Goal: Task Accomplishment & Management: Manage account settings

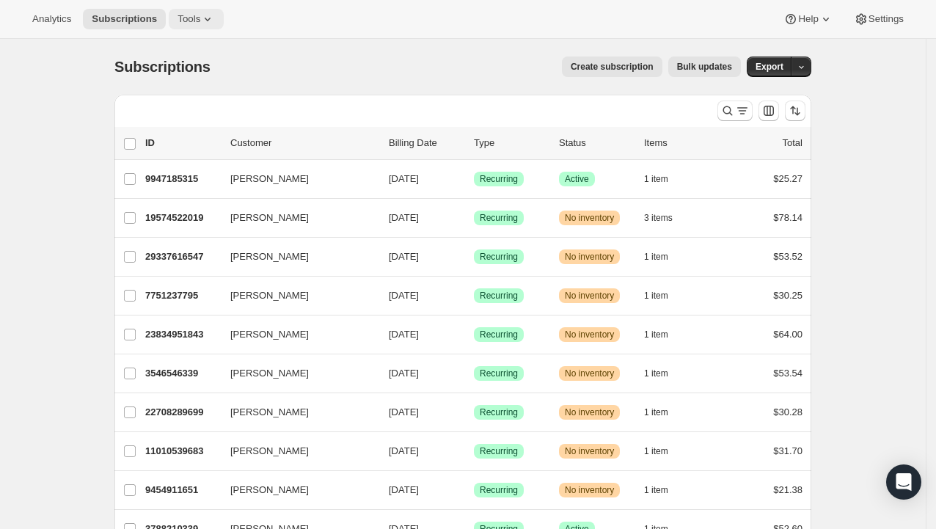
click at [200, 25] on span "Tools" at bounding box center [189, 19] width 23 height 12
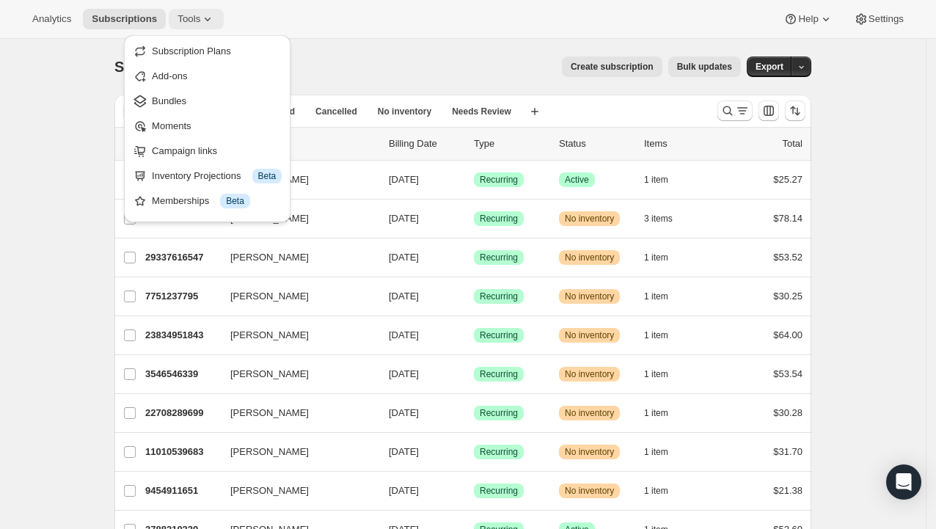
click at [200, 21] on span "Tools" at bounding box center [189, 19] width 23 height 12
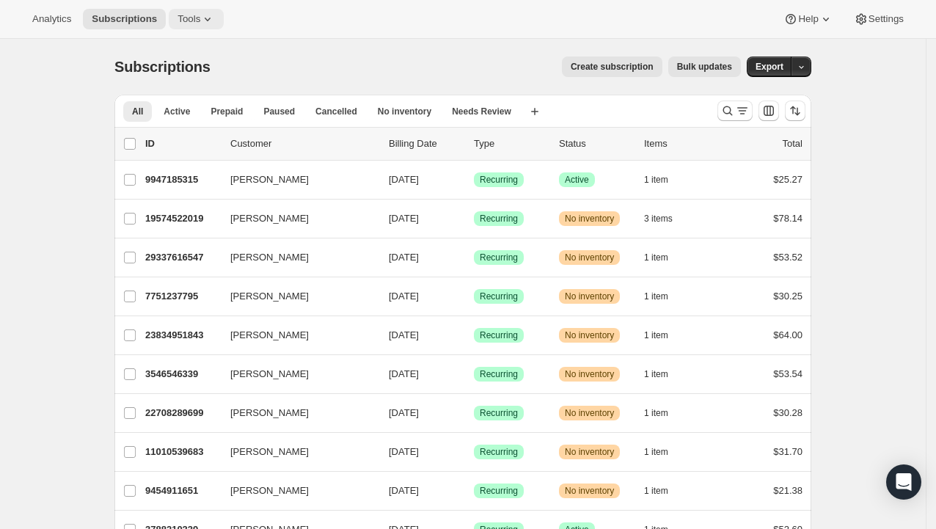
click at [200, 21] on span "Tools" at bounding box center [189, 19] width 23 height 12
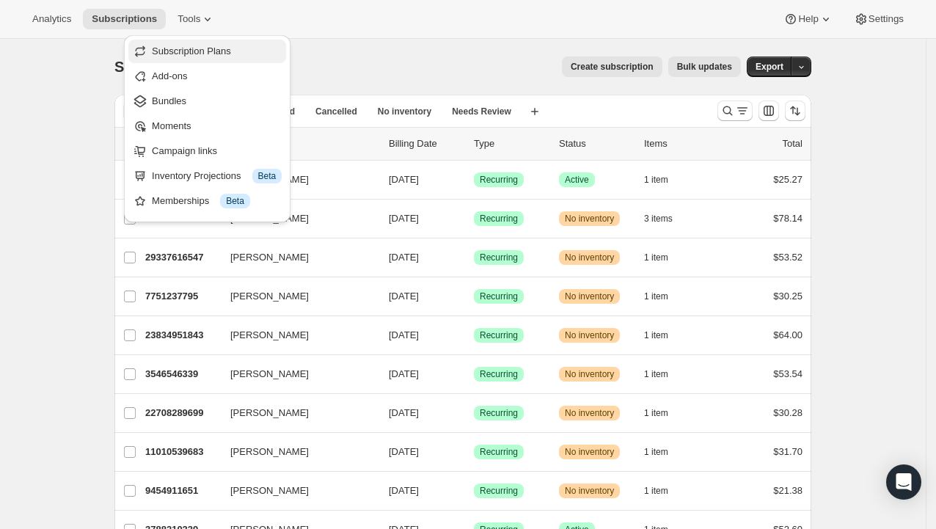
click at [218, 57] on span "Subscription Plans" at bounding box center [191, 51] width 79 height 11
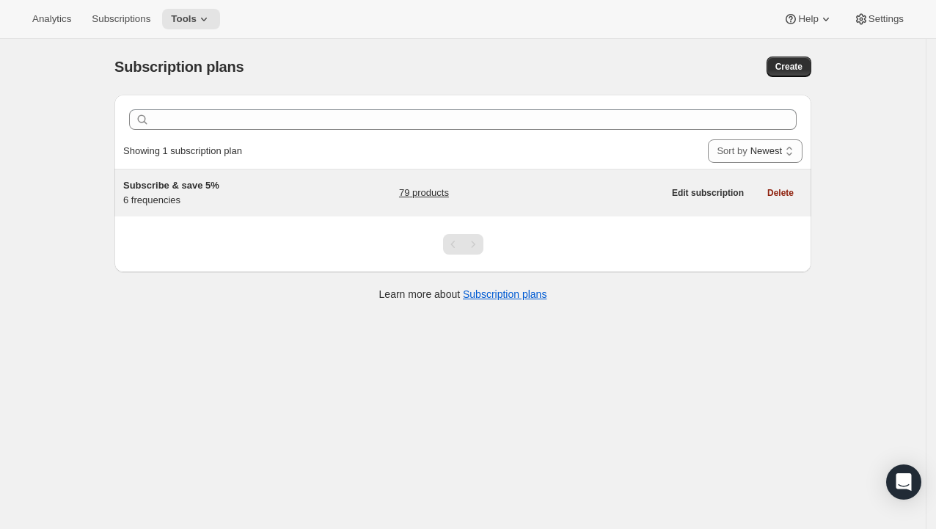
click at [440, 200] on link "79 products" at bounding box center [424, 193] width 50 height 15
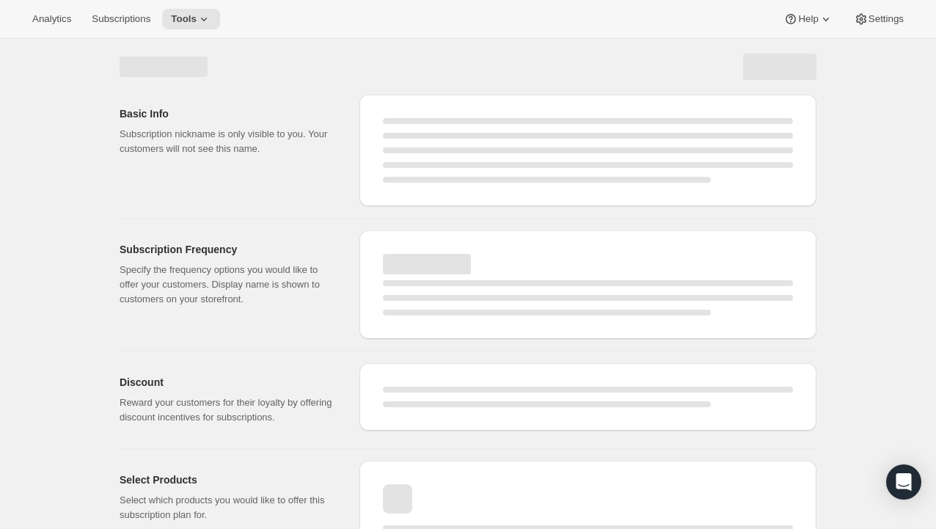
select select "WEEK"
select select "MONTH"
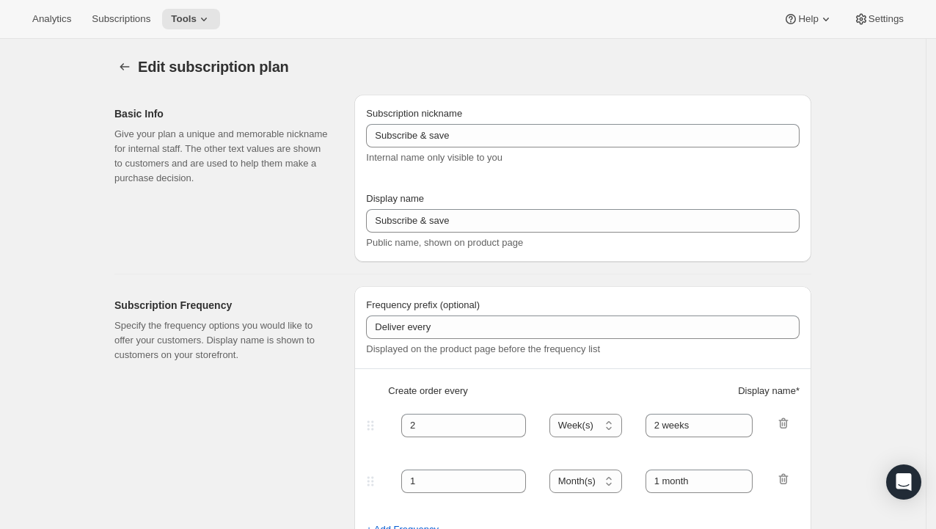
select select "WEEK"
type input "Subscribe & save 5%"
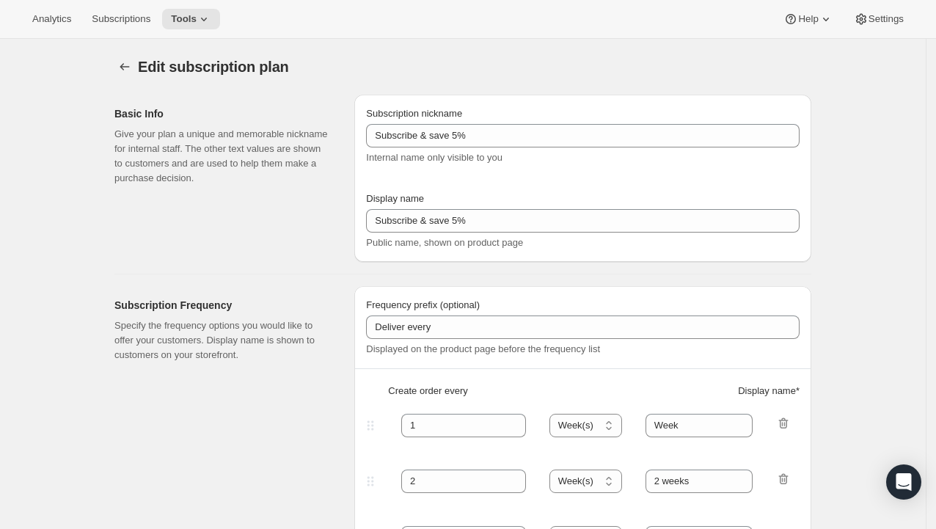
type input "Subscribe & save 5%"
type input "1"
type input "Week"
type input "2"
select select "WEEK"
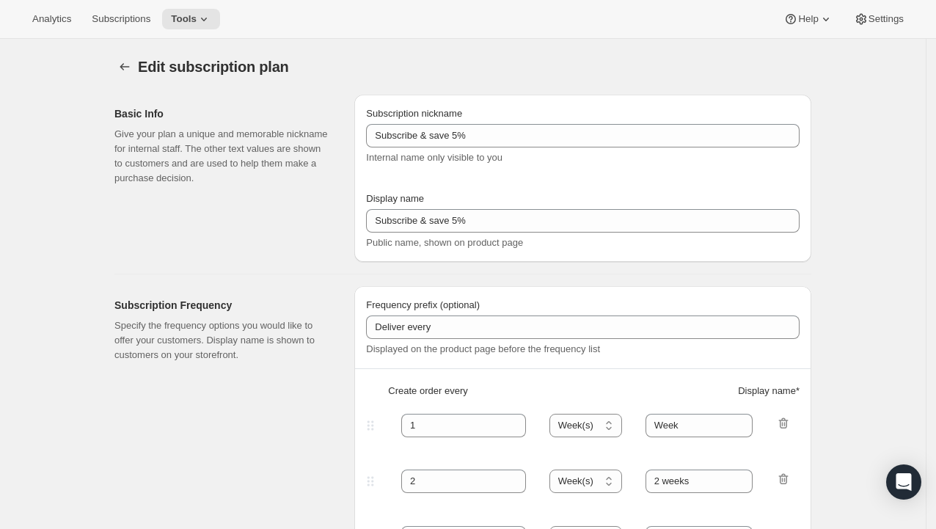
type input "2 weeks"
type input "5"
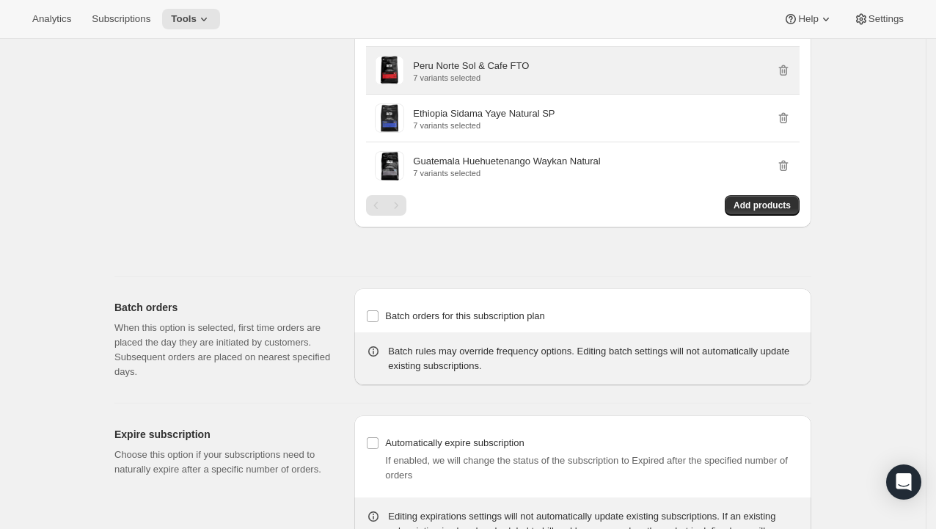
scroll to position [1870, 0]
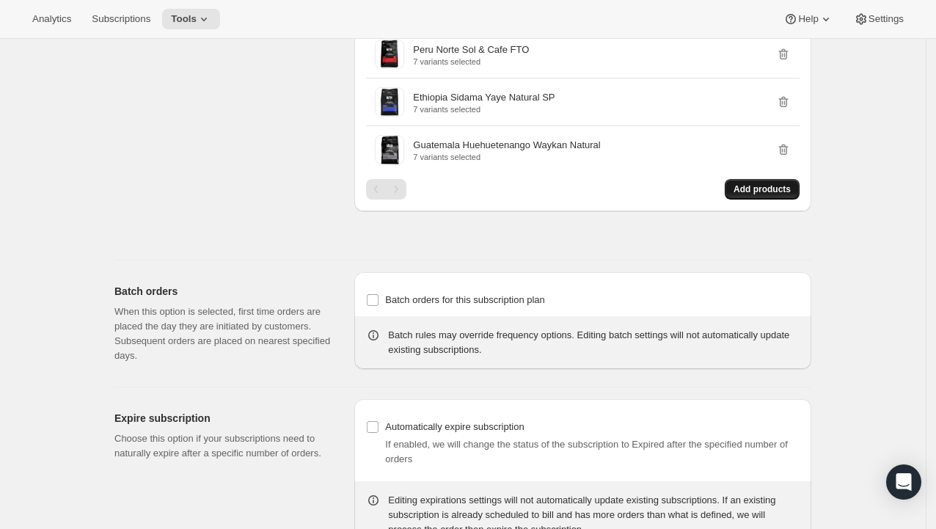
click at [747, 195] on span "Add products" at bounding box center [762, 189] width 57 height 12
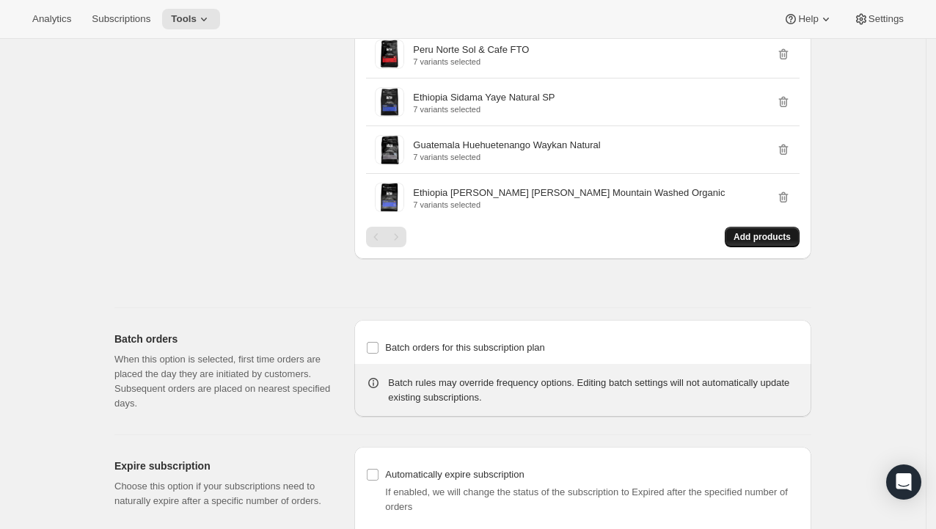
click at [760, 243] on span "Add products" at bounding box center [762, 237] width 57 height 12
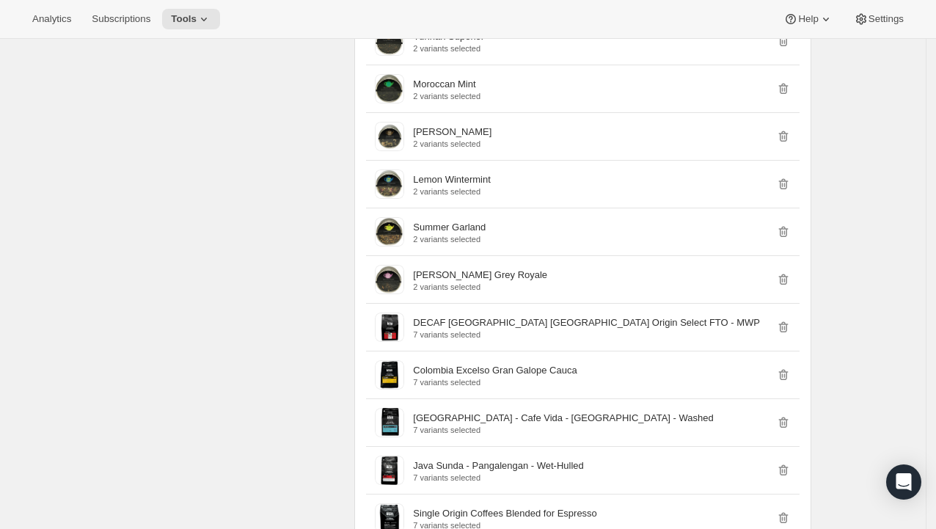
scroll to position [1134, 0]
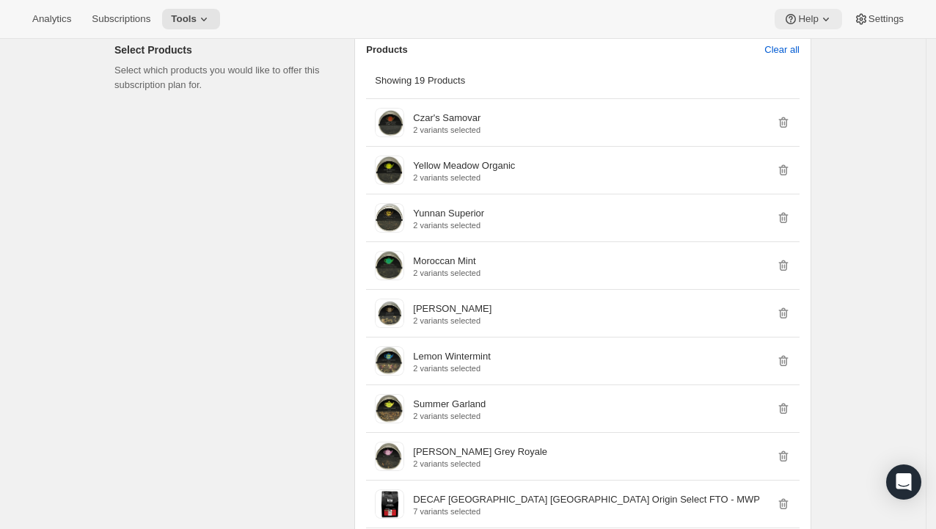
click at [798, 17] on span "Help" at bounding box center [808, 19] width 20 height 12
click at [788, 99] on span "Contact us" at bounding box center [784, 100] width 46 height 11
click at [150, 25] on span "Subscriptions" at bounding box center [121, 19] width 59 height 12
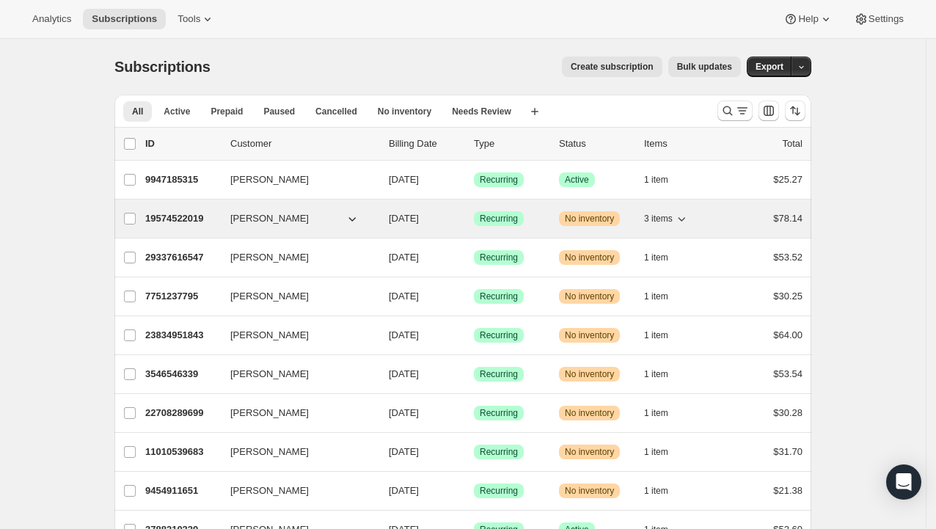
click at [205, 226] on p "19574522019" at bounding box center [181, 218] width 73 height 15
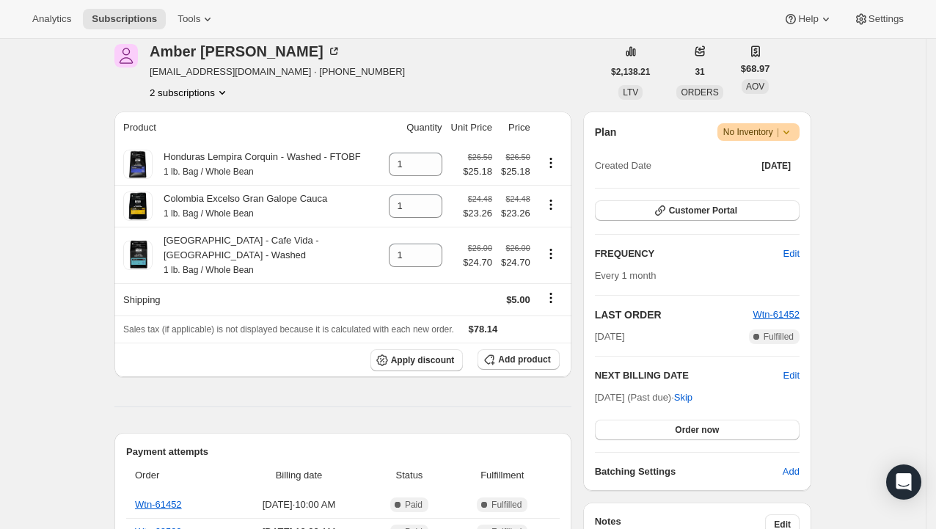
scroll to position [230, 0]
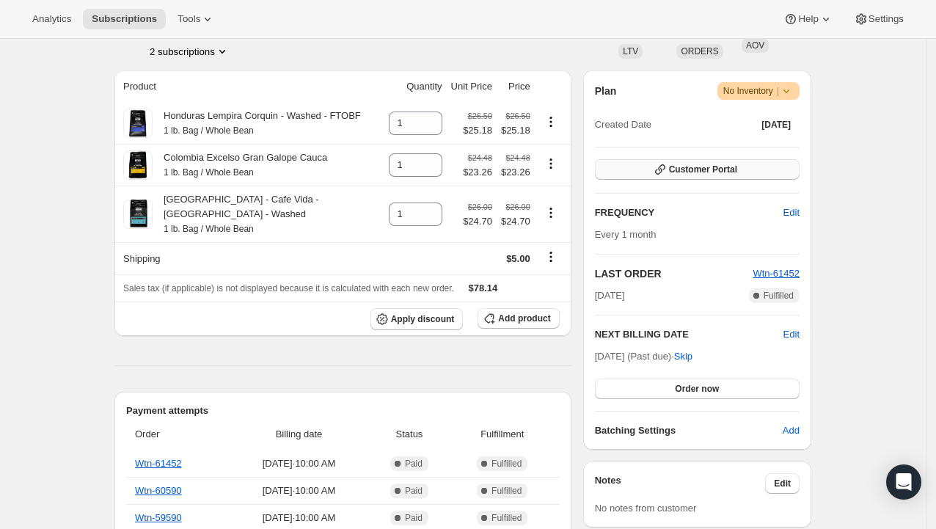
click at [728, 175] on span "Customer Portal" at bounding box center [703, 170] width 68 height 12
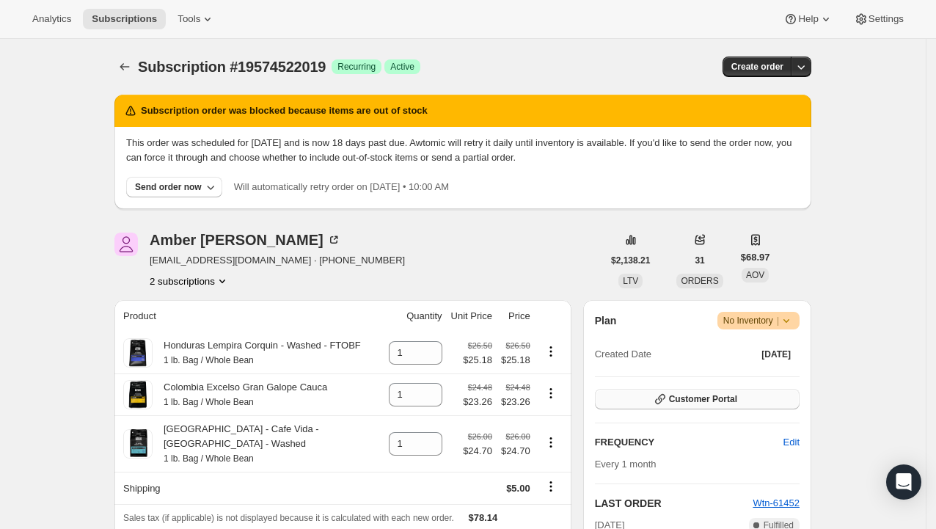
scroll to position [229, 0]
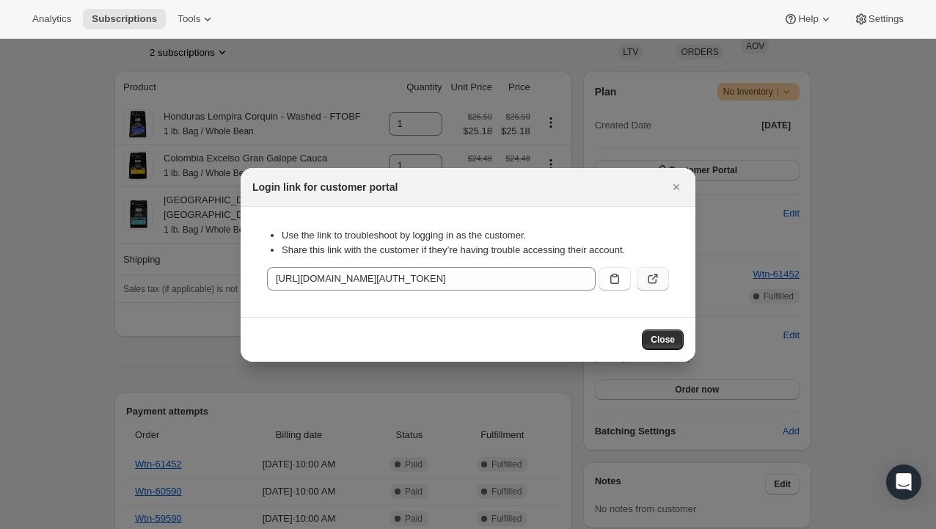
click at [652, 286] on icon ":roe:" at bounding box center [653, 279] width 15 height 15
click at [675, 184] on icon "Close" at bounding box center [677, 187] width 6 height 6
